Goal: Task Accomplishment & Management: Manage account settings

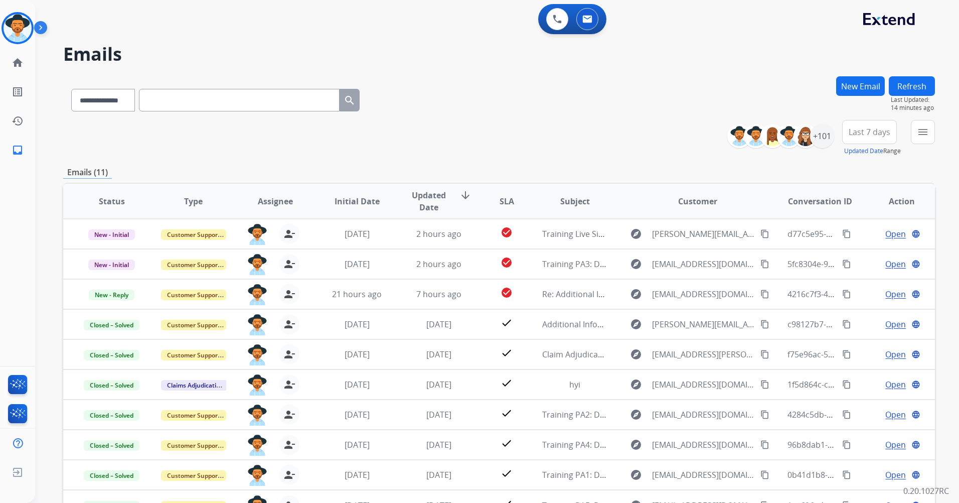
select select "**********"
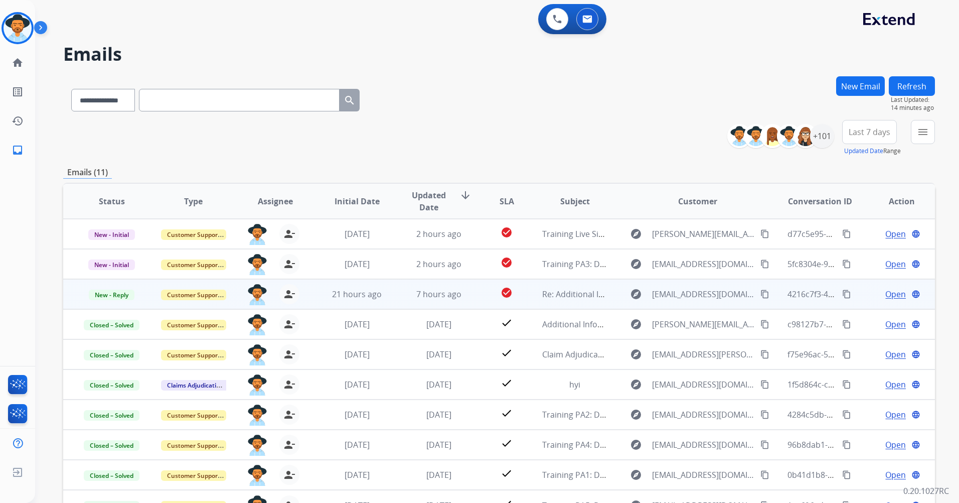
scroll to position [68, 0]
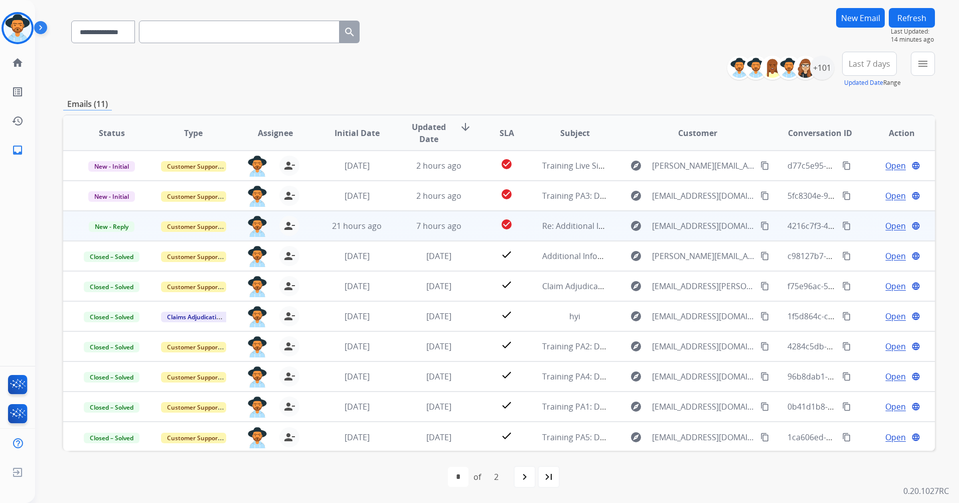
click at [760, 223] on mat-icon "content_copy" at bounding box center [764, 225] width 9 height 9
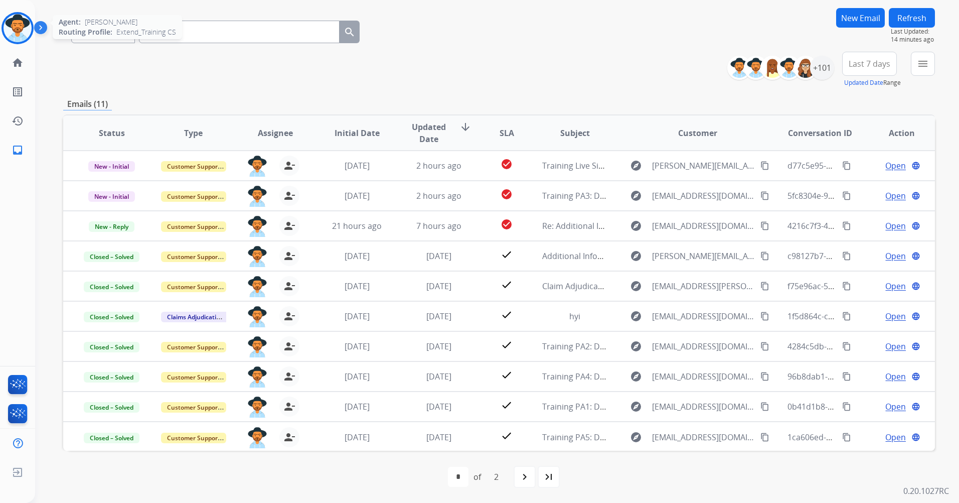
click at [27, 22] on img at bounding box center [18, 28] width 28 height 28
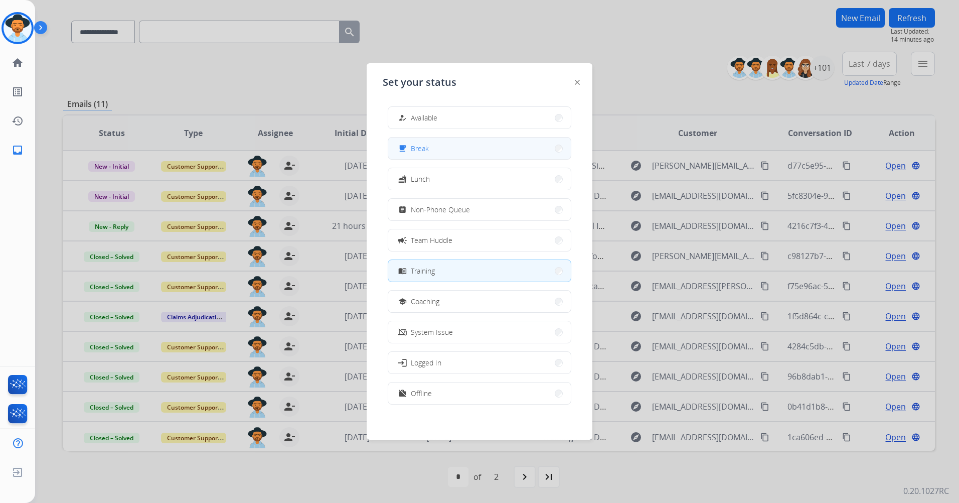
click at [489, 147] on button "free_breakfast Break" at bounding box center [479, 148] width 183 height 22
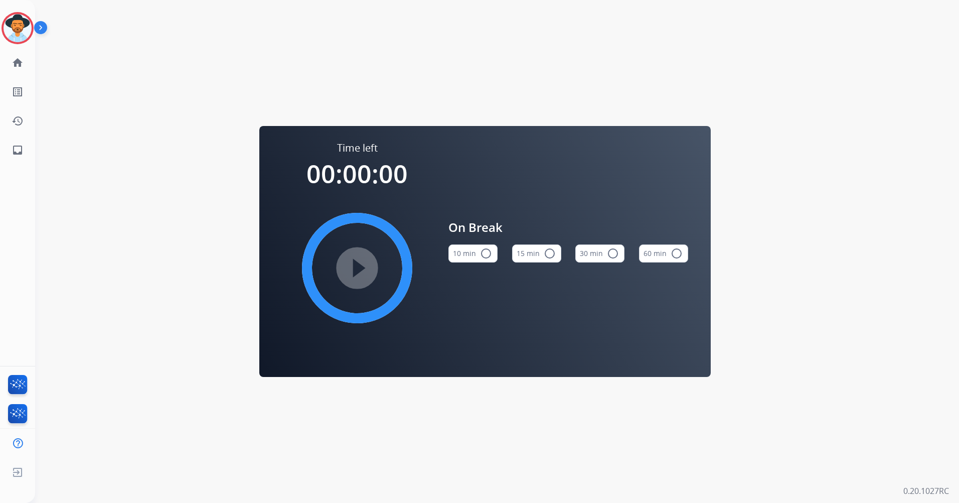
click at [541, 259] on button "15 min radio_button_unchecked" at bounding box center [536, 253] width 49 height 18
click at [363, 264] on mat-icon "play_circle_filled" at bounding box center [357, 268] width 12 height 12
click at [24, 30] on img at bounding box center [18, 28] width 28 height 28
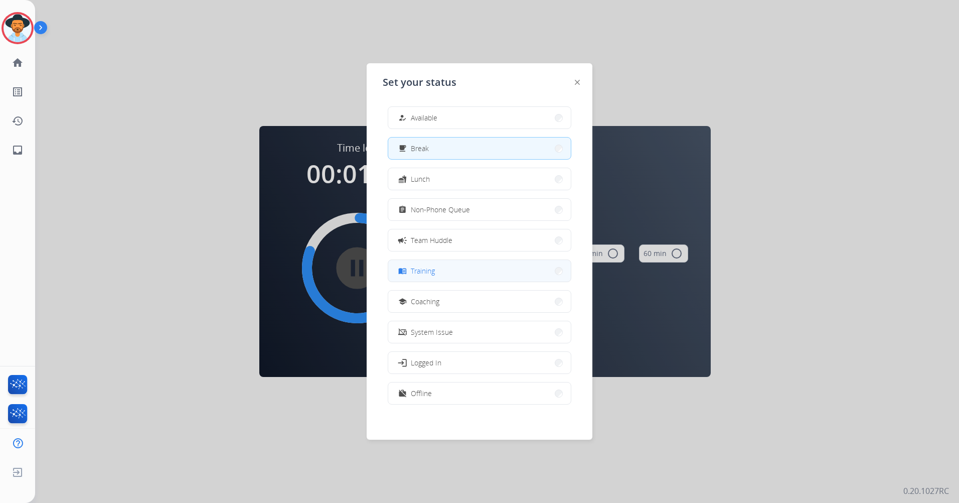
click at [536, 273] on button "menu_book Training" at bounding box center [479, 271] width 183 height 22
